Goal: Navigation & Orientation: Go to known website

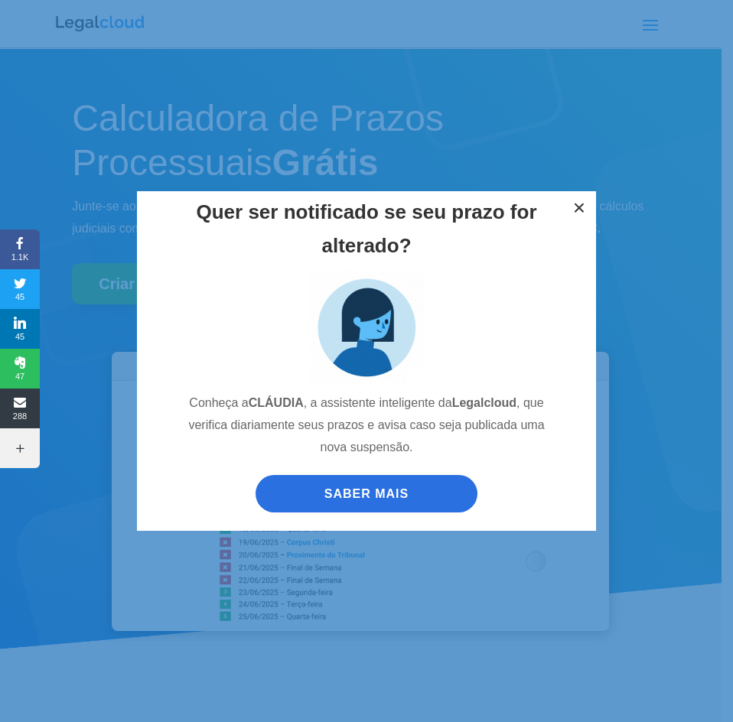
click at [576, 203] on button "×" at bounding box center [579, 208] width 34 height 34
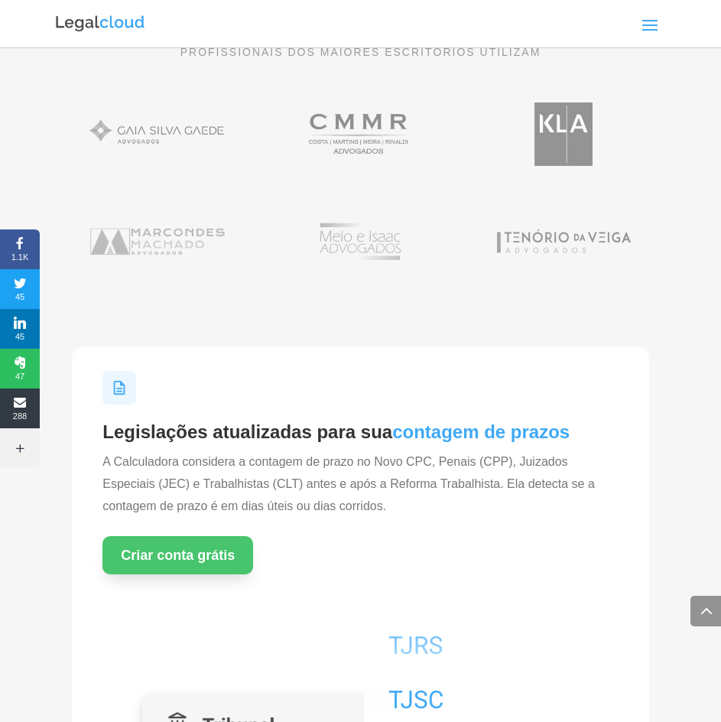
scroll to position [1147, 0]
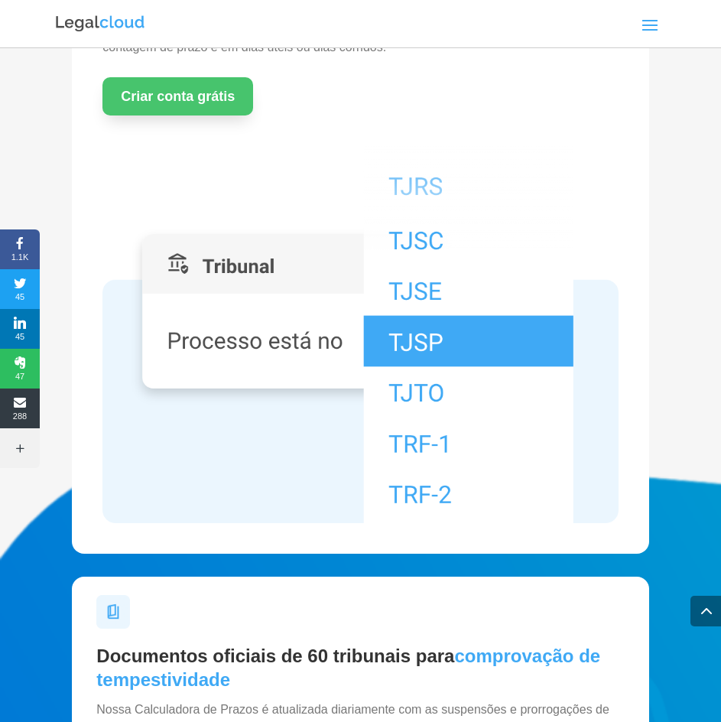
click at [112, 18] on img at bounding box center [100, 24] width 92 height 20
click at [118, 30] on img at bounding box center [100, 24] width 92 height 20
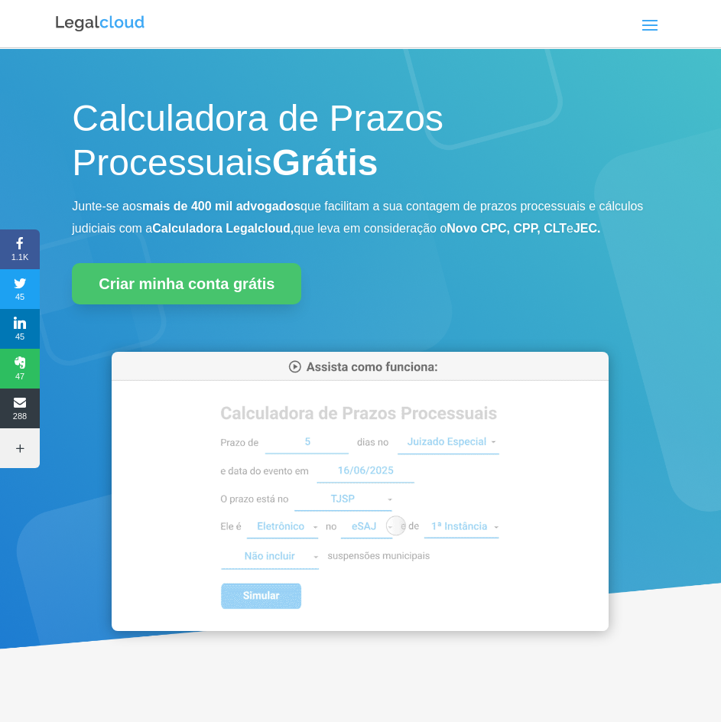
drag, startPoint x: 639, startPoint y: 24, endPoint x: 652, endPoint y: 15, distance: 15.3
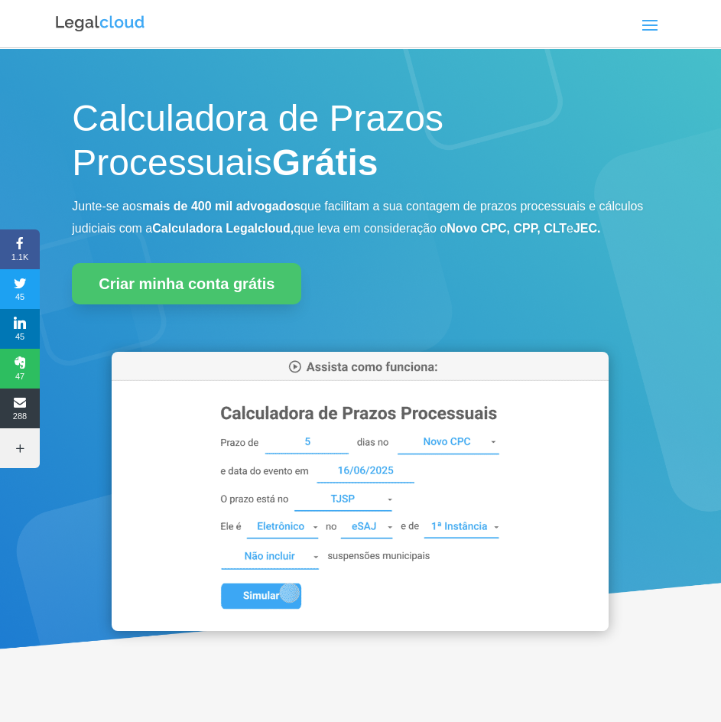
click at [639, 24] on span at bounding box center [650, 24] width 24 height 24
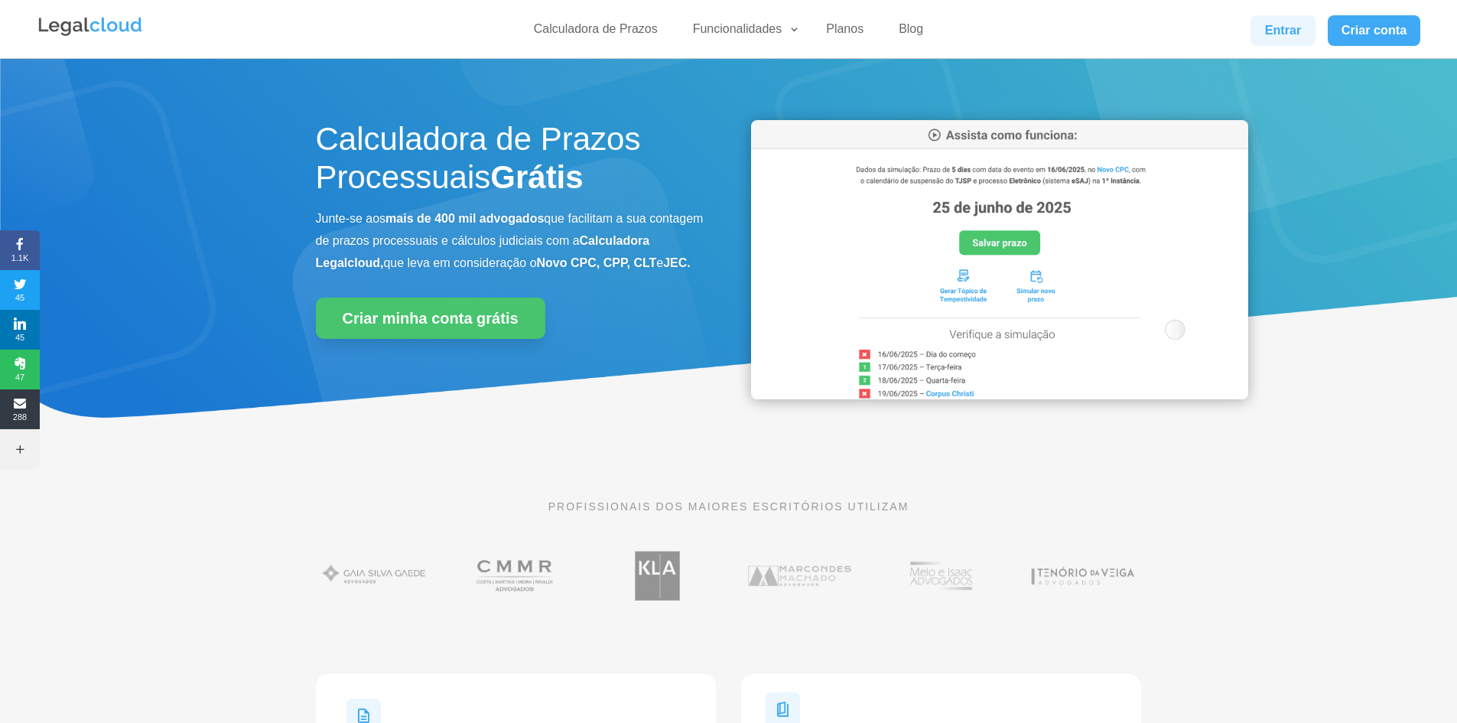
click at [720, 24] on link "Entrar" at bounding box center [1283, 30] width 64 height 31
